Goal: Find contact information: Find contact information

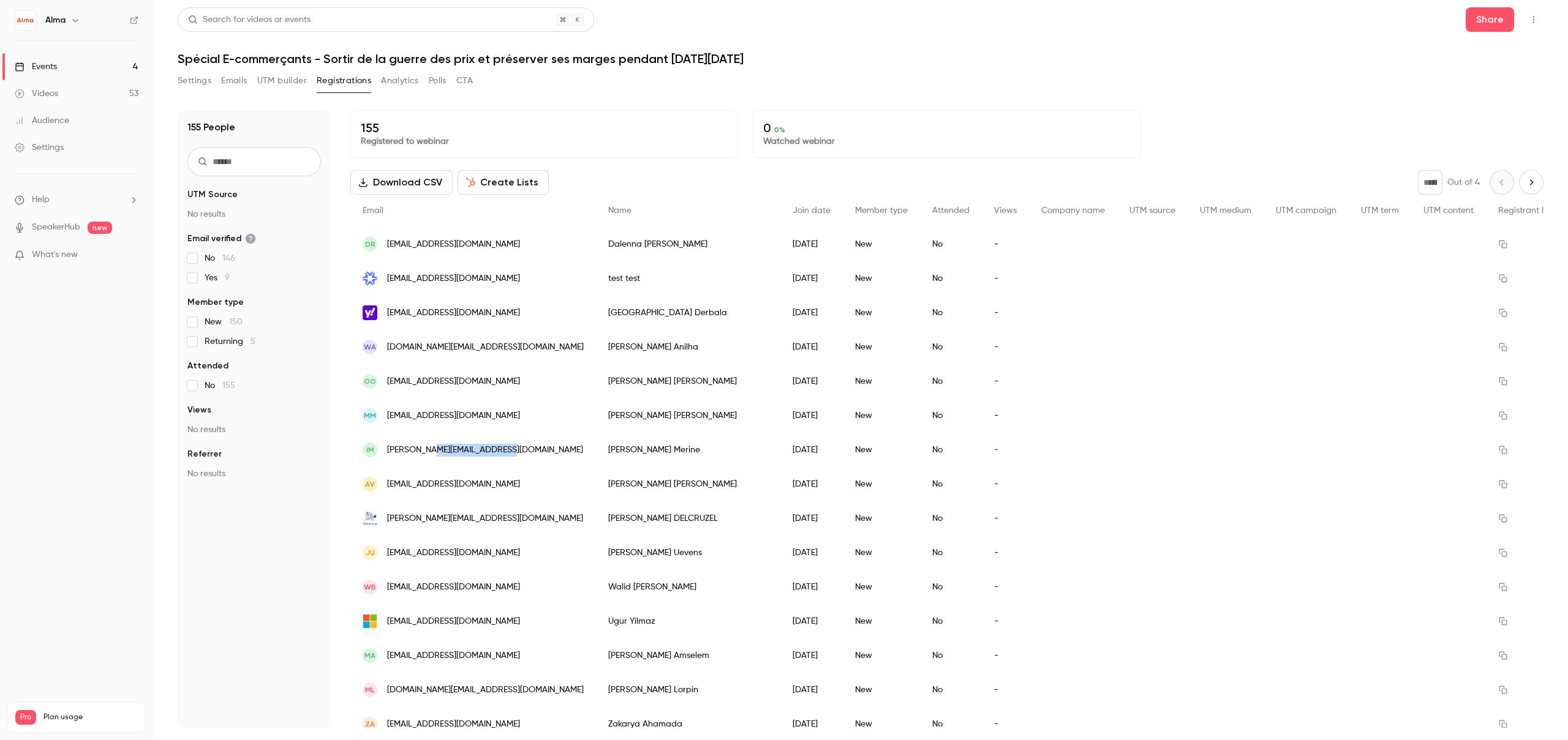
drag, startPoint x: 427, startPoint y: 451, endPoint x: 501, endPoint y: 452, distance: 74.0
click at [501, 452] on div "IM isabelle@secretsderable.com" at bounding box center [473, 450] width 246 height 35
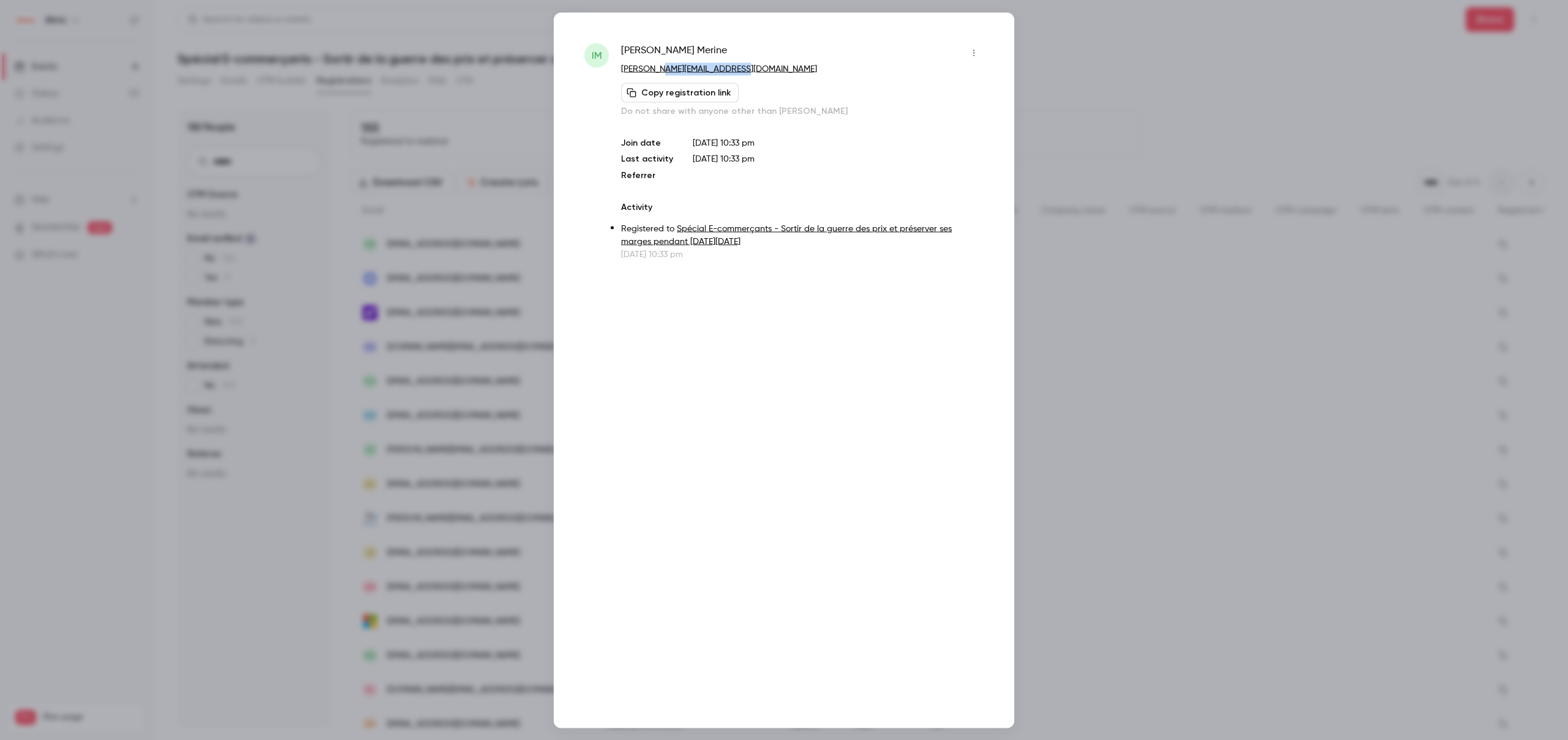
drag, startPoint x: 759, startPoint y: 73, endPoint x: 657, endPoint y: 70, distance: 102.0
click at [657, 70] on p "isabelle@secretsderable.com" at bounding box center [802, 69] width 362 height 13
click at [1072, 74] on div at bounding box center [784, 370] width 1568 height 740
